Goal: Task Accomplishment & Management: Use online tool/utility

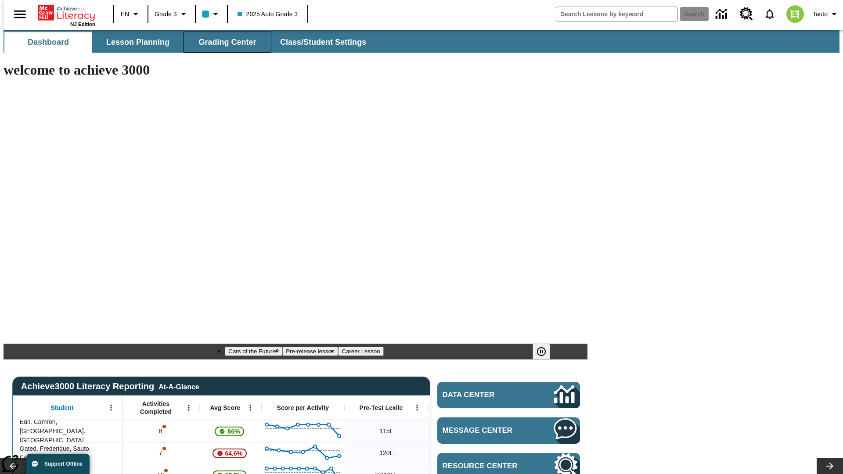
click at [224, 42] on span "Grading Center" at bounding box center [228, 42] width 58 height 10
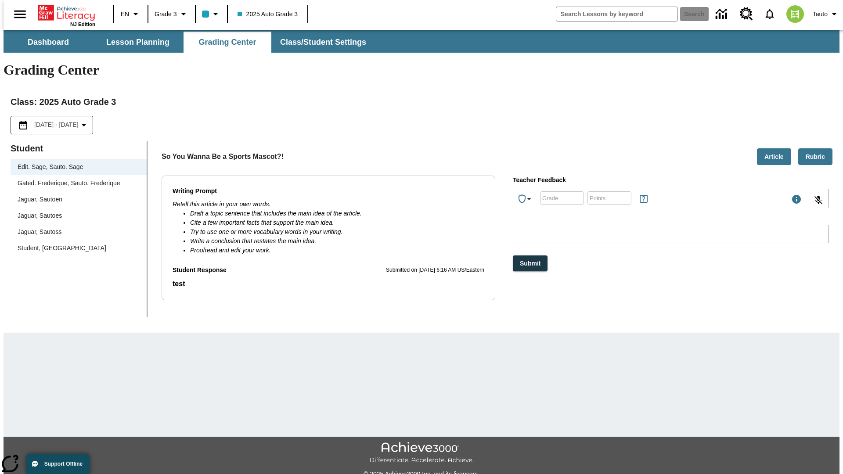
click at [76, 195] on div "Jaguar, Sautoen" at bounding box center [79, 199] width 122 height 9
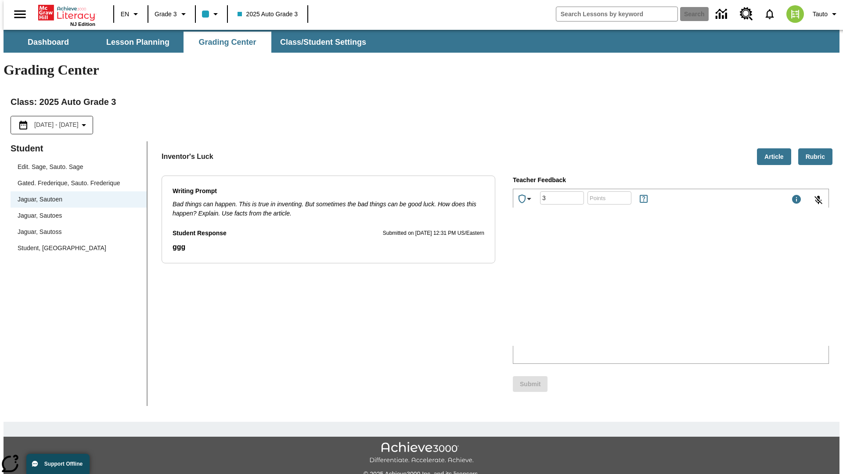
type input "3"
type input "10"
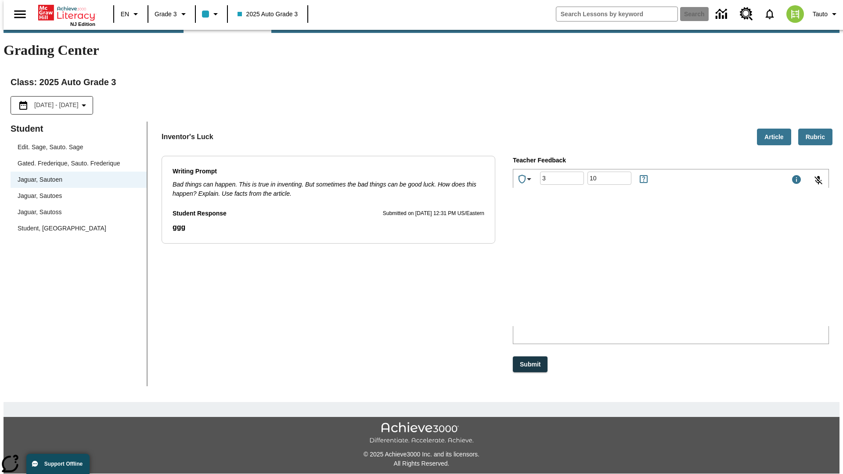
click at [642, 270] on p "Type your response here." at bounding box center [579, 269] width 125 height 8
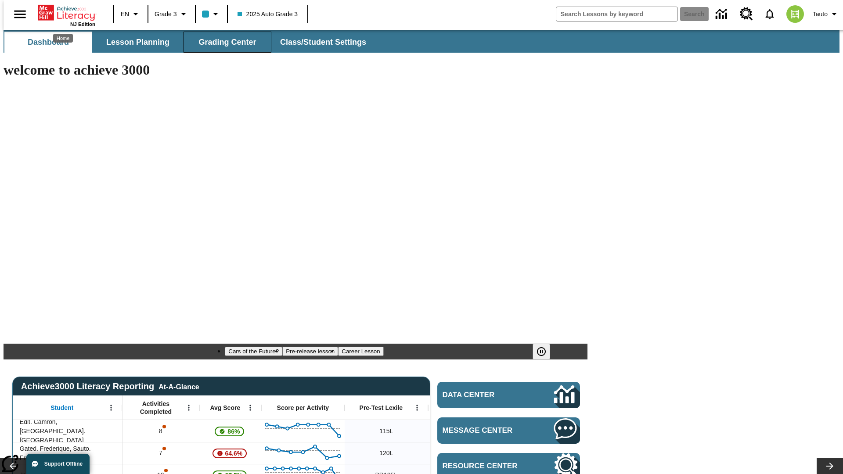
click at [224, 42] on span "Grading Center" at bounding box center [228, 42] width 58 height 10
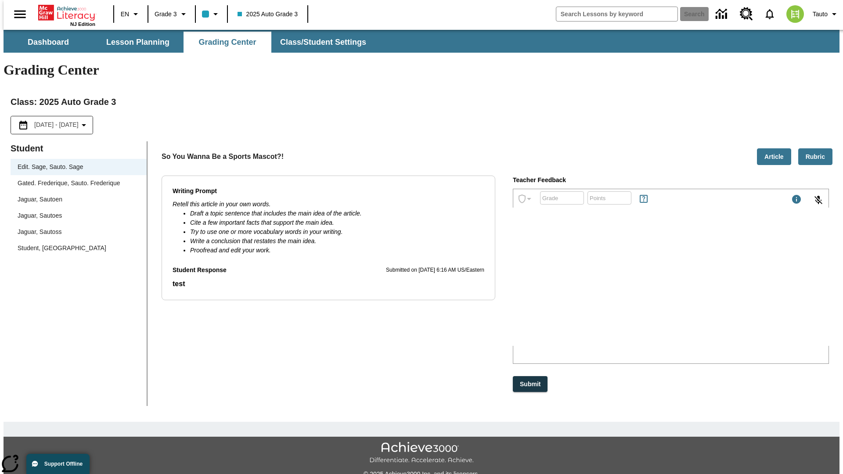
click at [76, 195] on div "Jaguar, Sautoen" at bounding box center [79, 199] width 122 height 9
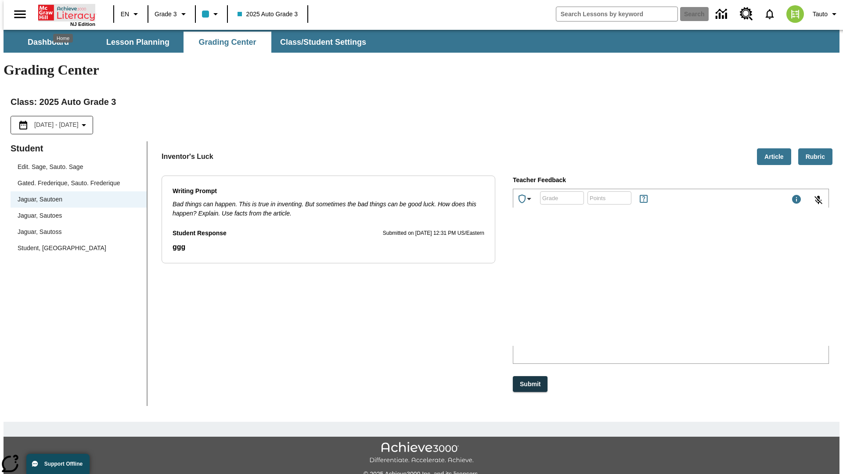
scroll to position [20, 0]
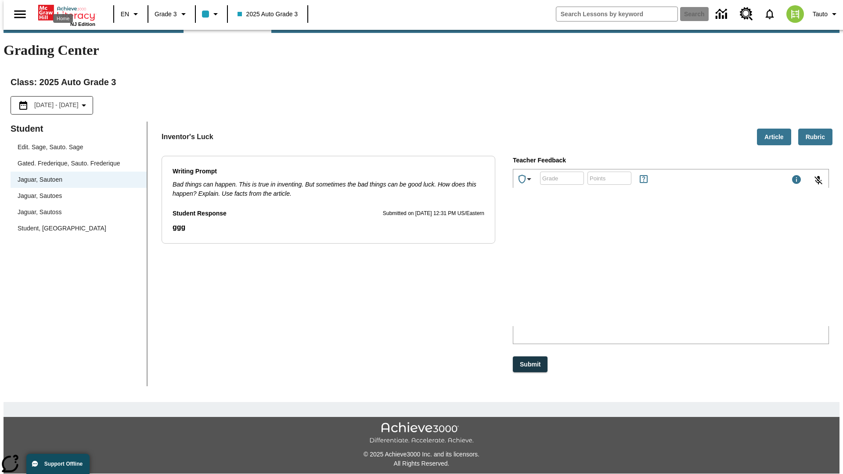
click at [642, 270] on p "oexXM" at bounding box center [579, 269] width 125 height 8
click at [642, 270] on p "iKceyN" at bounding box center [579, 269] width 125 height 8
